Goal: Navigation & Orientation: Find specific page/section

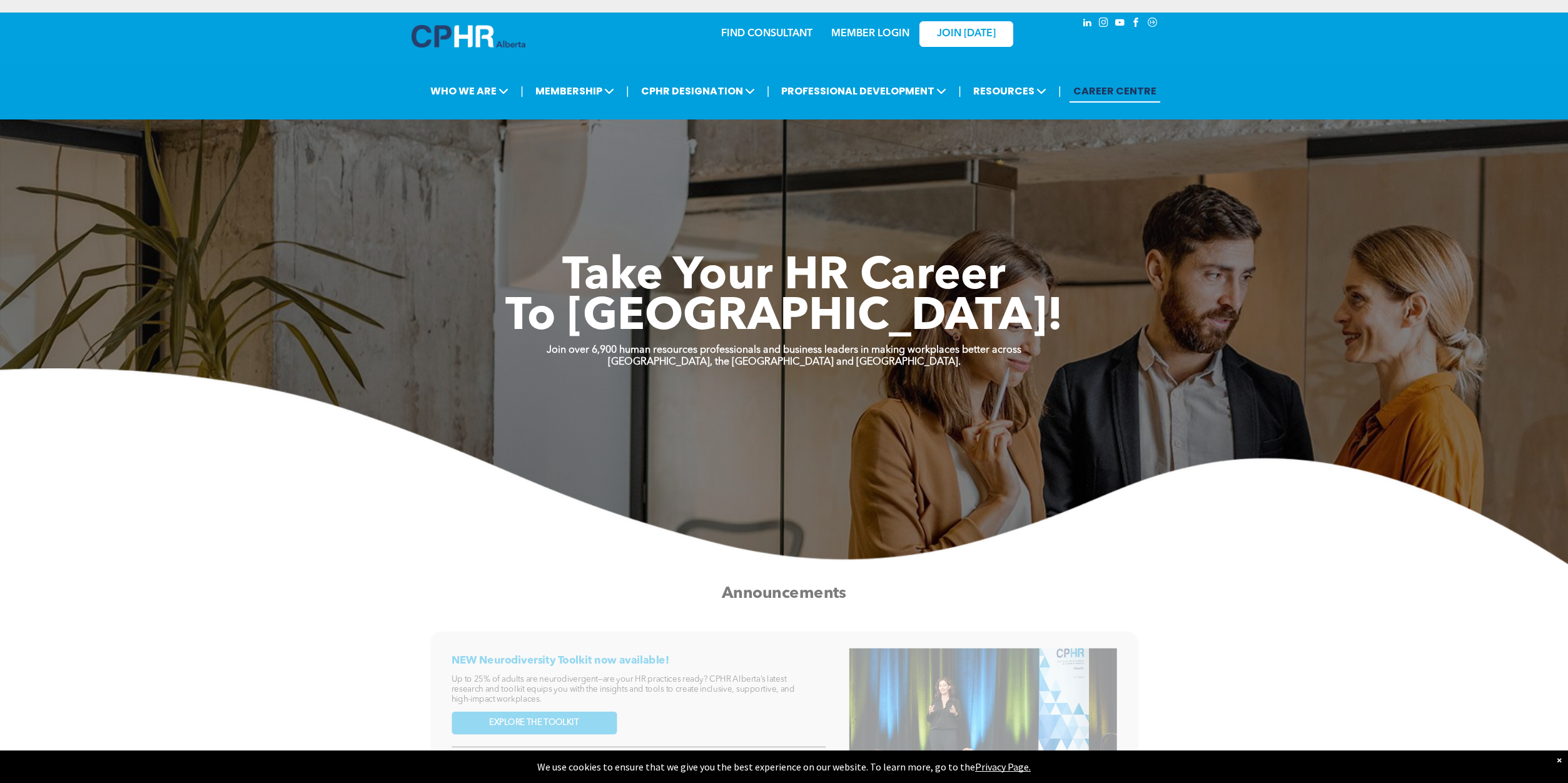
click at [862, 31] on link "MEMBER LOGIN" at bounding box center [870, 34] width 78 height 10
click at [874, 32] on link "MEMBER LOGIN" at bounding box center [870, 34] width 78 height 10
click at [845, 33] on link "MEMBER LOGIN" at bounding box center [870, 34] width 78 height 10
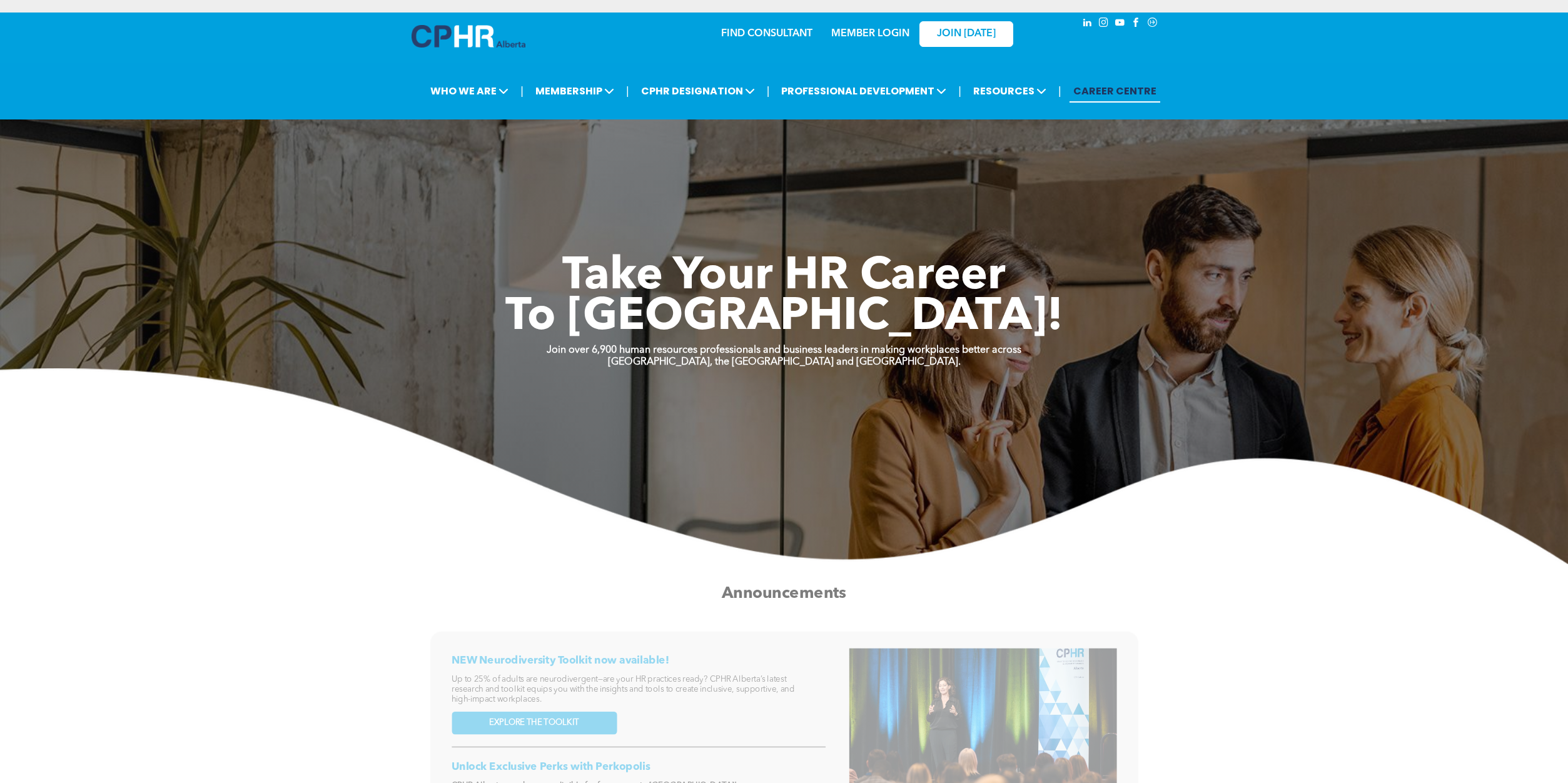
click at [867, 32] on link "MEMBER LOGIN" at bounding box center [870, 34] width 78 height 10
drag, startPoint x: 63, startPoint y: 0, endPoint x: 255, endPoint y: 198, distance: 275.8
click at [255, 198] on div "Take Your HR Career To New Heights! Join over 6,900 human resources professiona…" at bounding box center [784, 380] width 1568 height 369
click at [556, 367] on p "[GEOGRAPHIC_DATA], the [GEOGRAPHIC_DATA] and [GEOGRAPHIC_DATA]." at bounding box center [784, 362] width 1568 height 12
click at [881, 35] on link "MEMBER LOGIN" at bounding box center [870, 34] width 78 height 10
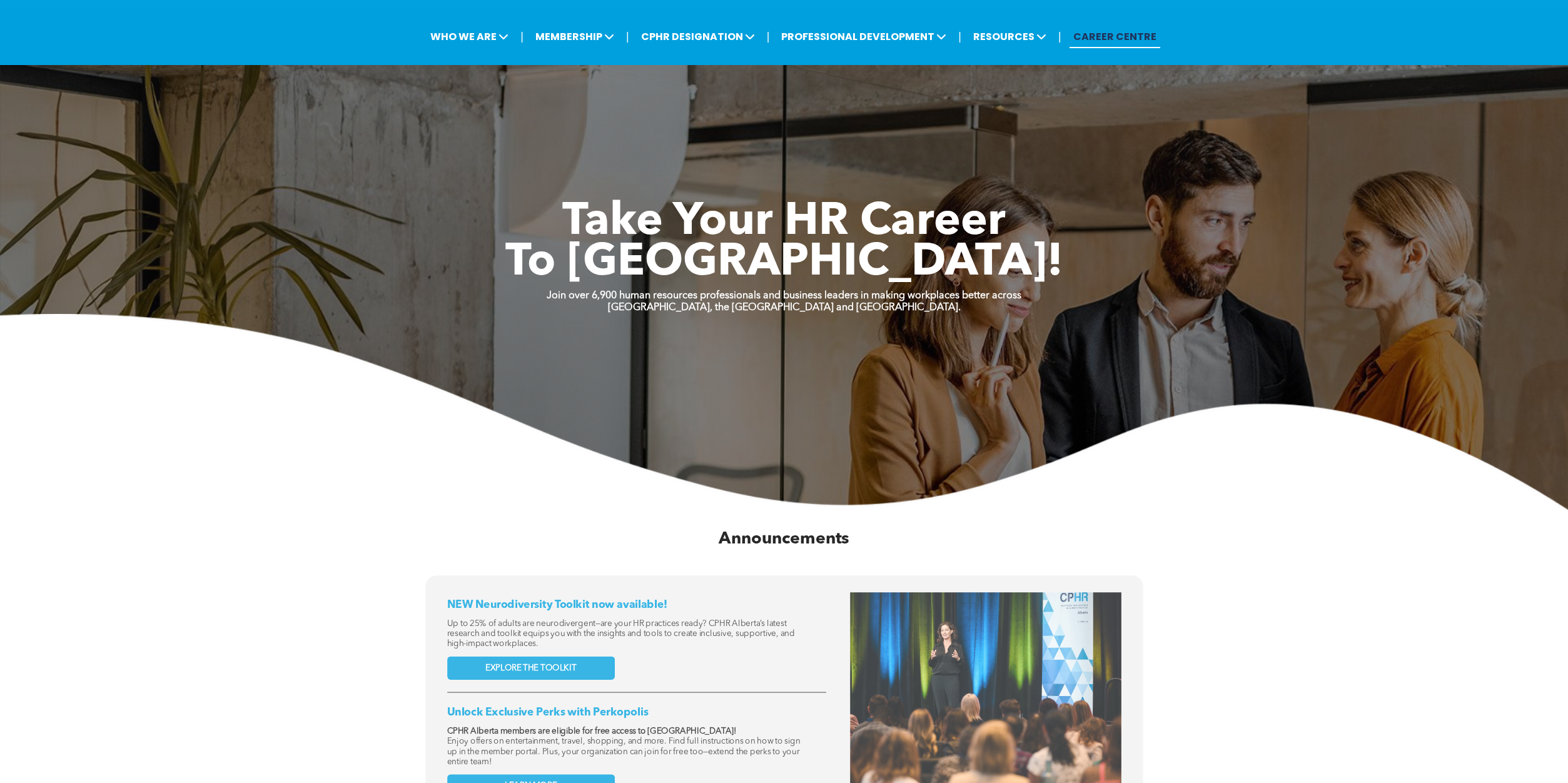
scroll to position [188, 0]
